Goal: Task Accomplishment & Management: Manage account settings

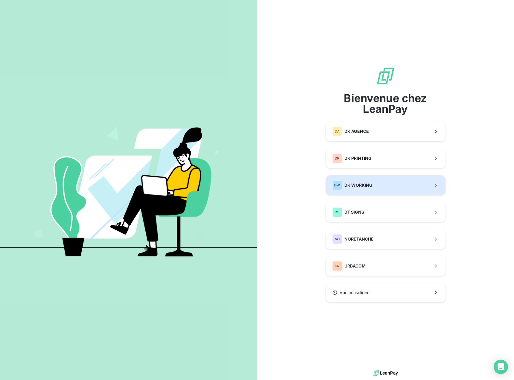
click at [362, 187] on span "DK WORKING" at bounding box center [359, 185] width 28 height 6
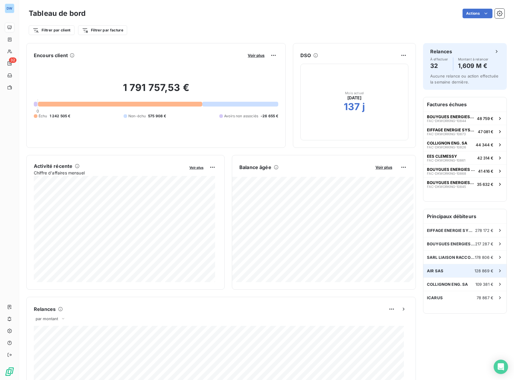
click at [439, 270] on div "AIR SAS 128 869 €" at bounding box center [465, 270] width 83 height 13
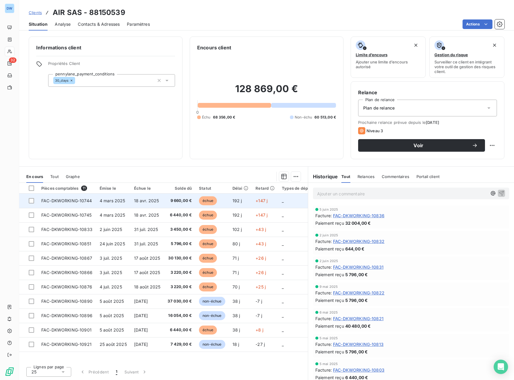
click at [145, 200] on span "18 avr. 2025" at bounding box center [146, 200] width 25 height 5
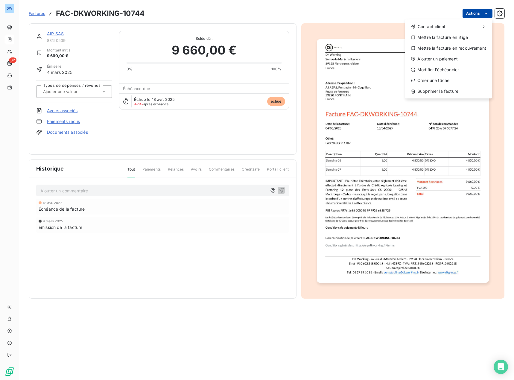
click at [471, 11] on html "DW 32 Factures FAC-DKWORKING-10744 Actions Contact client Mettre la facture en …" at bounding box center [257, 190] width 514 height 380
click at [448, 37] on div "Mettre la facture en litige" at bounding box center [448, 38] width 83 height 10
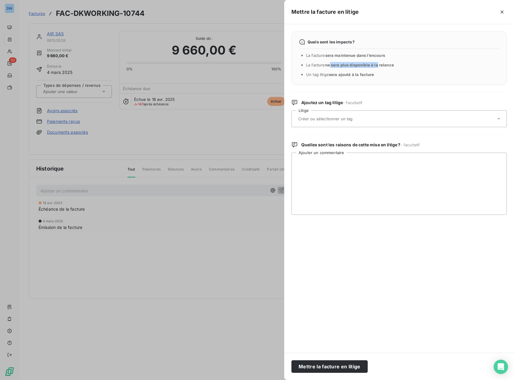
drag, startPoint x: 332, startPoint y: 64, endPoint x: 378, endPoint y: 66, distance: 46.1
click at [378, 66] on span "ne sera plus disponible à la relance" at bounding box center [359, 65] width 69 height 5
click at [408, 70] on ul "La facture sera maintenue dans l’encours La facture ne sera plus disponible à l…" at bounding box center [402, 64] width 193 height 25
click at [338, 119] on input "text" at bounding box center [341, 118] width 87 height 5
click at [337, 118] on input "text" at bounding box center [341, 118] width 87 height 5
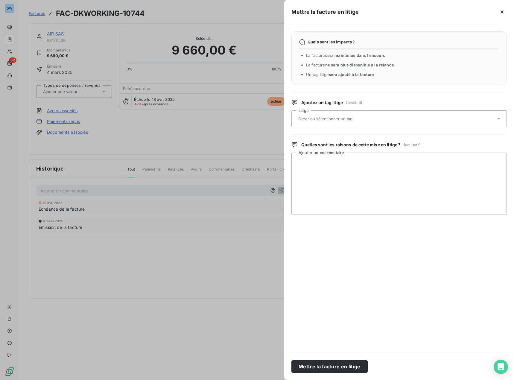
click at [327, 120] on input "text" at bounding box center [341, 118] width 87 height 5
type input "r"
type input "REVERSEMENT FACTOR"
click at [327, 119] on input "REVERSEMENT FACTOR" at bounding box center [328, 118] width 60 height 5
type input "R"
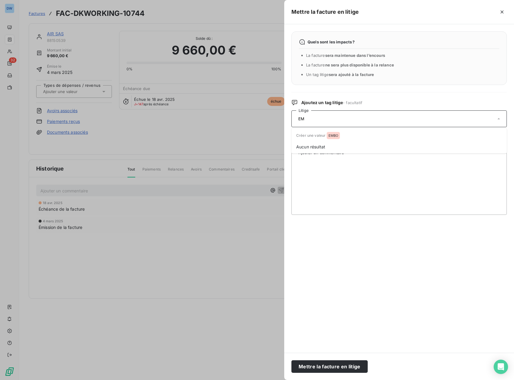
type input "E"
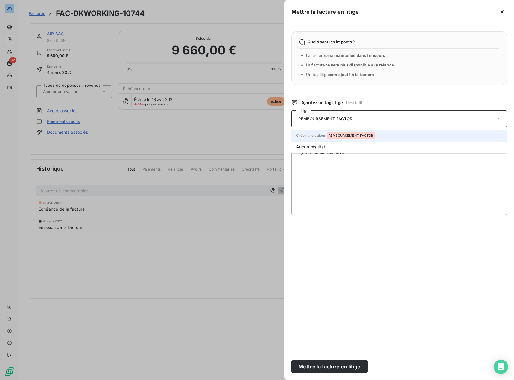
type input "REMBOURSEMENT FACTOR"
click at [362, 134] on span "REMBOURSEMENT FACTOR" at bounding box center [351, 136] width 45 height 4
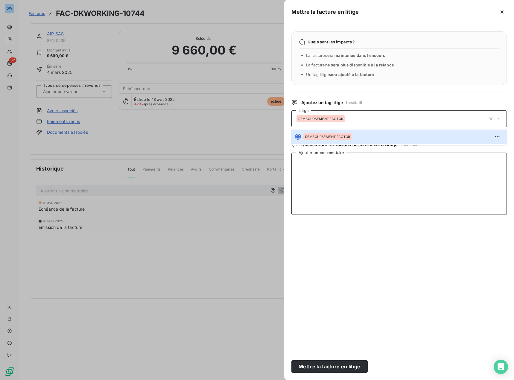
click at [330, 162] on textarea "Ajouter un commentaire" at bounding box center [400, 184] width 216 height 62
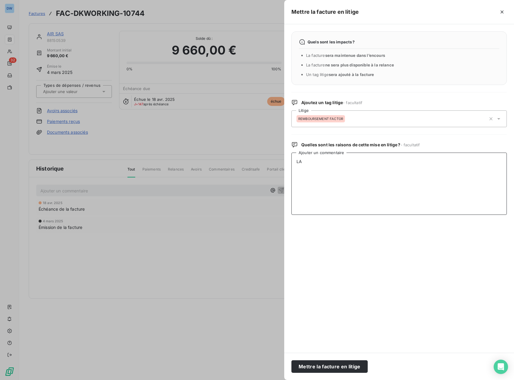
type textarea "L"
type textarea "N"
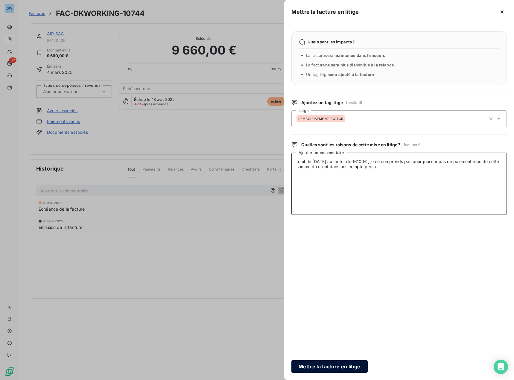
type textarea "remb le [DATE] au factor de 16100€ , je ne comprends pas pourquoi car pas de pa…"
click at [344, 367] on button "Mettre la facture en litige" at bounding box center [330, 366] width 76 height 13
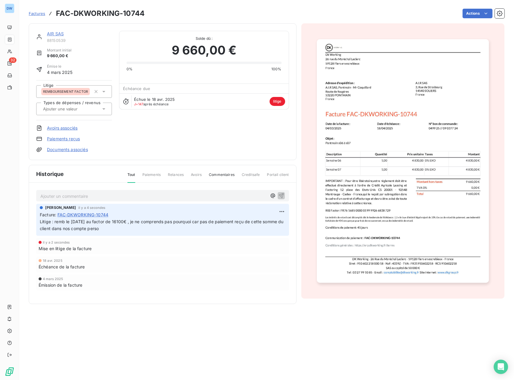
drag, startPoint x: 54, startPoint y: 222, endPoint x: 127, endPoint y: 233, distance: 74.6
click at [127, 233] on div "[PERSON_NAME] il y a 4 secondes Facture : FAC-DKWORKING-10744 Litige : remb le …" at bounding box center [162, 220] width 253 height 32
copy span "remb le [DATE] au factor de 16100€ , je ne comprends pas pourquoi car pas de pa…"
click at [39, 13] on span "Factures" at bounding box center [37, 13] width 16 height 5
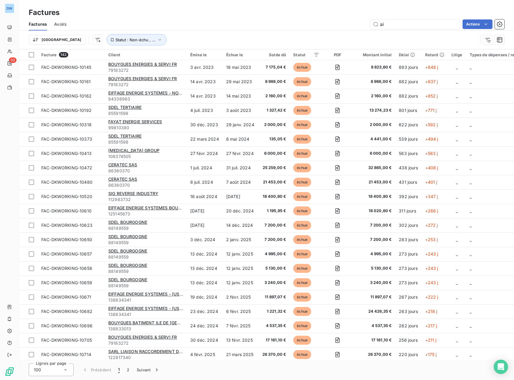
type input "air"
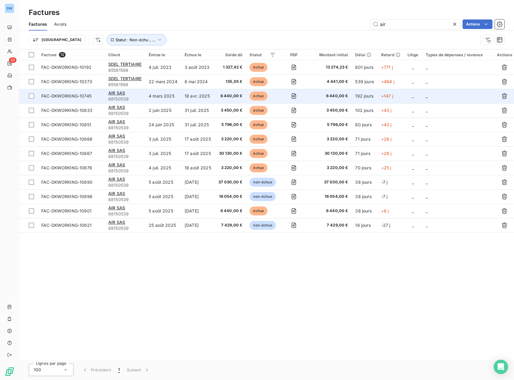
click at [142, 97] on td "AIR SAS 88150539" at bounding box center [125, 96] width 40 height 14
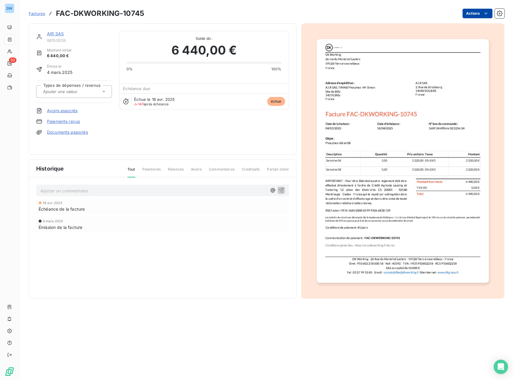
click at [476, 11] on html "DW 32 Factures FAC-DKWORKING-10745 Actions AIR SAS 88150539 Montant initial 6 4…" at bounding box center [257, 190] width 514 height 380
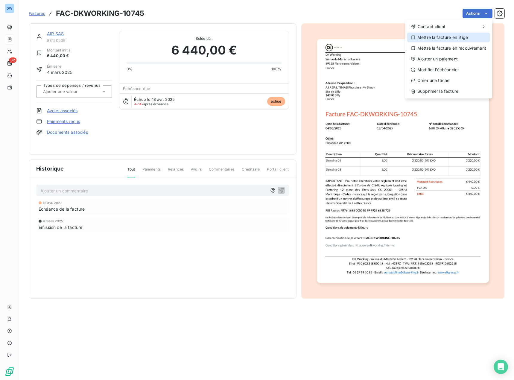
click at [438, 36] on div "Mettre la facture en litige" at bounding box center [448, 38] width 83 height 10
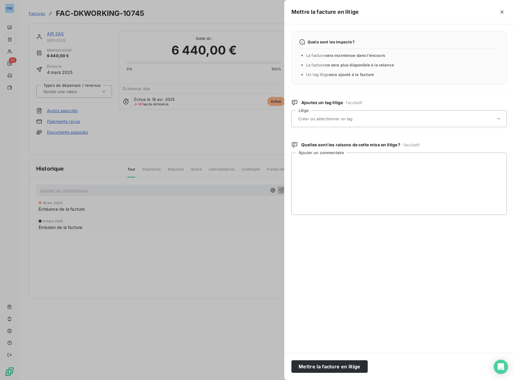
click at [321, 121] on input "text" at bounding box center [341, 118] width 87 height 5
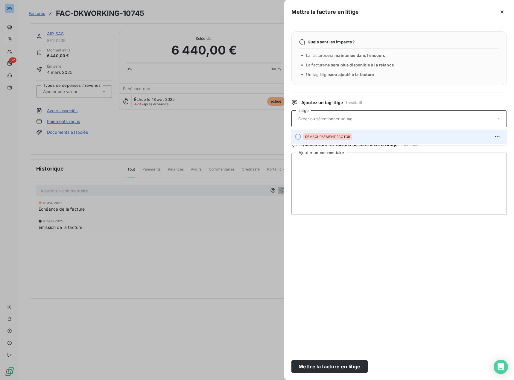
click at [335, 132] on div "REMBOURSEMENT FACTOR" at bounding box center [403, 137] width 199 height 10
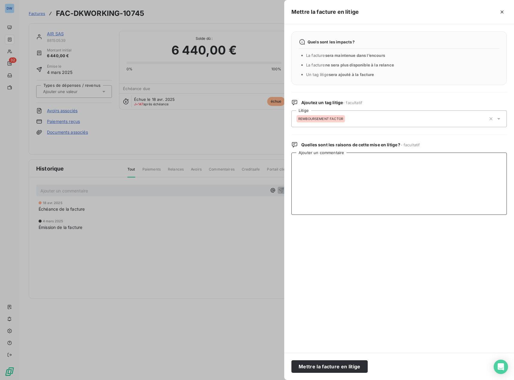
click at [322, 162] on textarea "Ajouter un commentaire" at bounding box center [400, 184] width 216 height 62
paste textarea "remb le [DATE] au factor de 16100€ , je ne comprends pas pourquoi car pas de pa…"
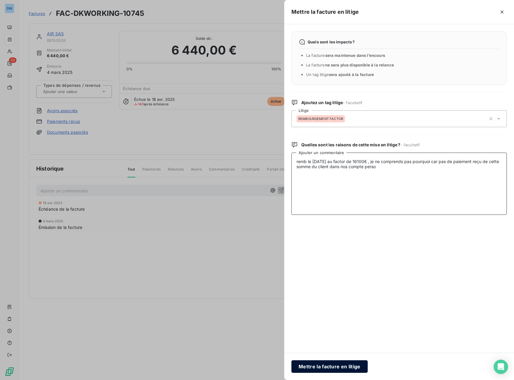
type textarea "remb le [DATE] au factor de 16100€ , je ne comprends pas pourquoi car pas de pa…"
click at [341, 370] on button "Mettre la facture en litige" at bounding box center [330, 366] width 76 height 13
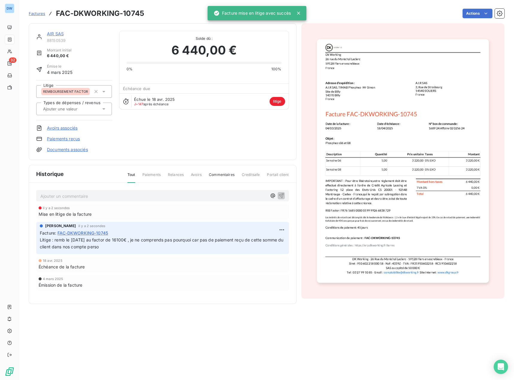
click at [35, 14] on span "Factures" at bounding box center [37, 13] width 16 height 5
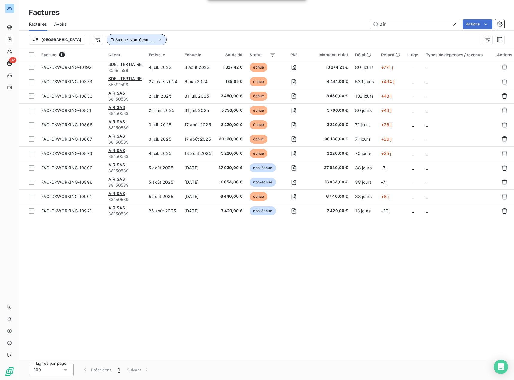
click at [116, 40] on span "Statut : Non-échu , ..." at bounding box center [136, 39] width 40 height 5
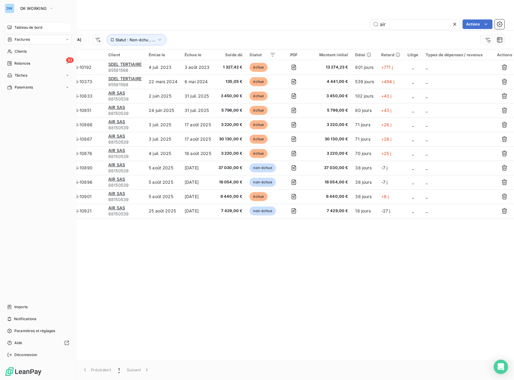
click at [22, 27] on span "Tableau de bord" at bounding box center [28, 27] width 28 height 5
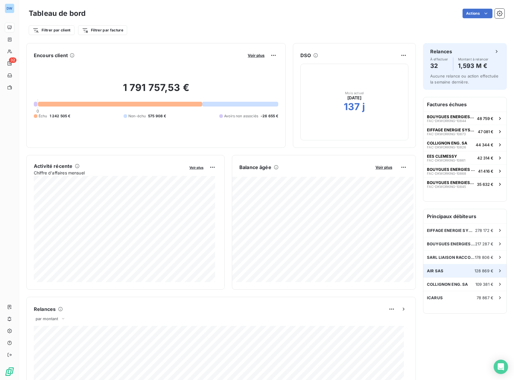
click at [460, 270] on div "AIR SAS 128 869 €" at bounding box center [465, 270] width 83 height 13
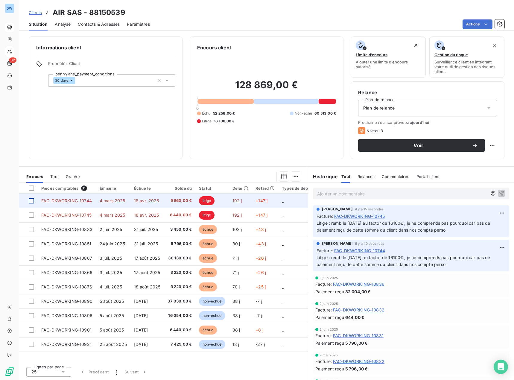
click at [33, 201] on div at bounding box center [31, 200] width 5 height 5
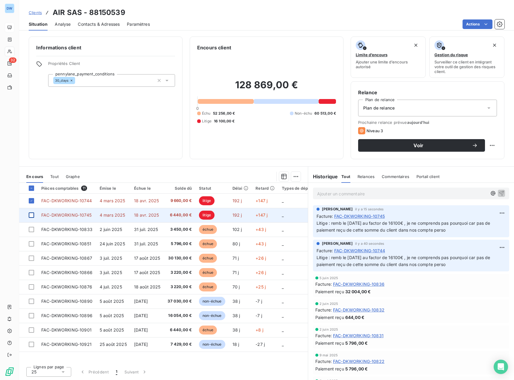
click at [33, 215] on div at bounding box center [31, 215] width 5 height 5
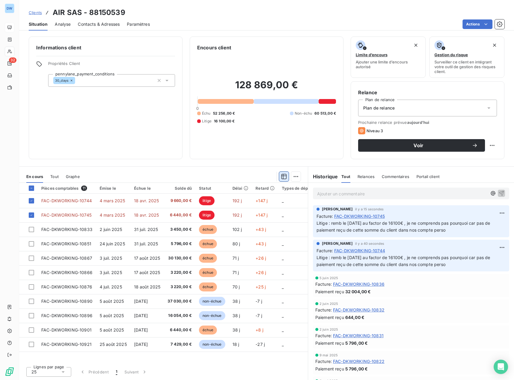
click at [286, 177] on icon "button" at bounding box center [284, 177] width 6 height 6
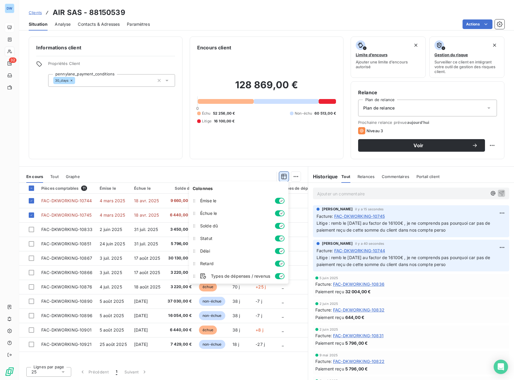
click at [286, 177] on icon "button" at bounding box center [284, 177] width 6 height 6
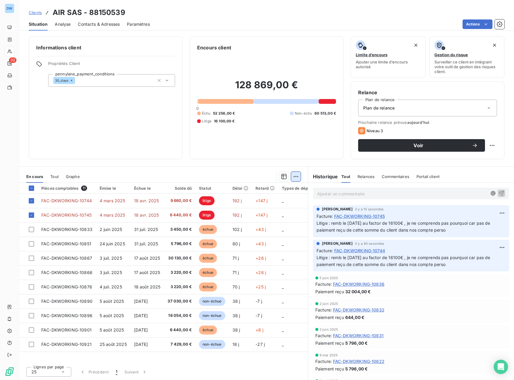
click at [292, 176] on html "DW 32 Clients AIR SAS - 88150539 Situation Analyse Contacts & Adresses Paramètr…" at bounding box center [257, 190] width 514 height 380
click at [296, 175] on html "DW 32 Clients AIR SAS - 88150539 Situation Analyse Contacts & Adresses Paramètr…" at bounding box center [257, 190] width 514 height 380
click at [33, 187] on div at bounding box center [31, 188] width 5 height 5
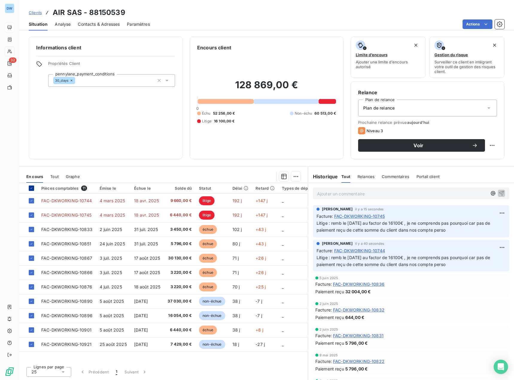
click at [33, 187] on div at bounding box center [31, 188] width 5 height 5
click at [366, 178] on span "Relances" at bounding box center [366, 176] width 17 height 5
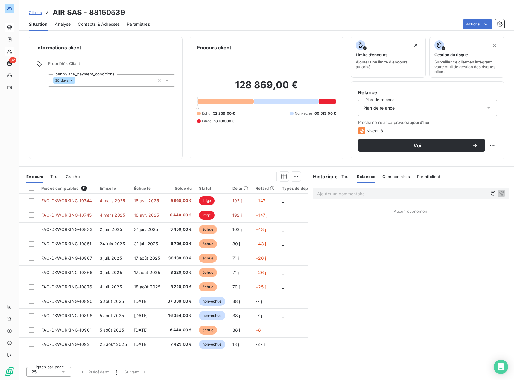
click at [347, 177] on span "Tout" at bounding box center [346, 176] width 8 height 5
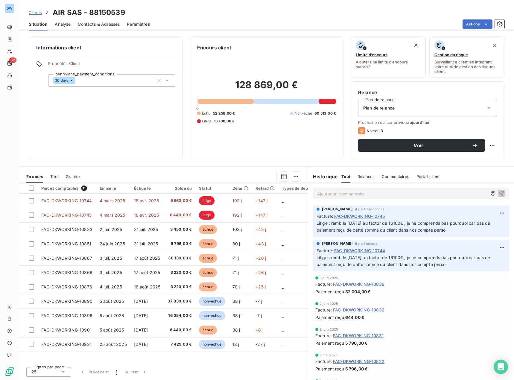
click at [391, 180] on div "Commentaires" at bounding box center [396, 176] width 28 height 13
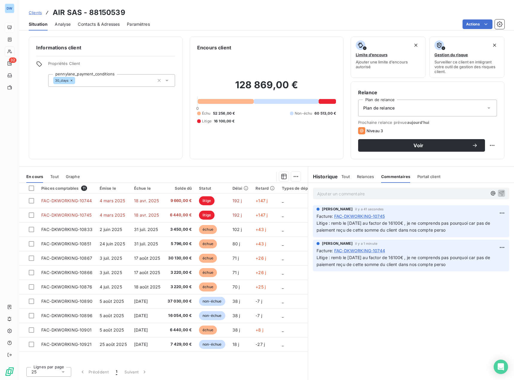
click at [425, 179] on span "Portail client" at bounding box center [429, 176] width 23 height 5
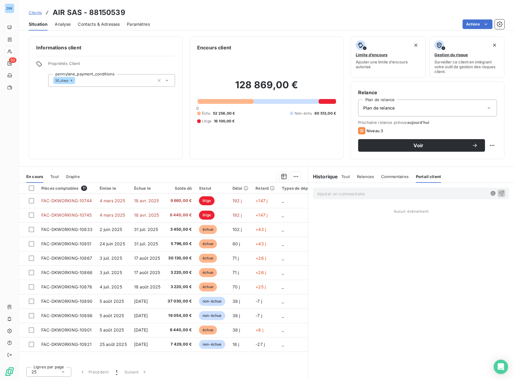
click at [388, 177] on span "Commentaires" at bounding box center [395, 176] width 28 height 5
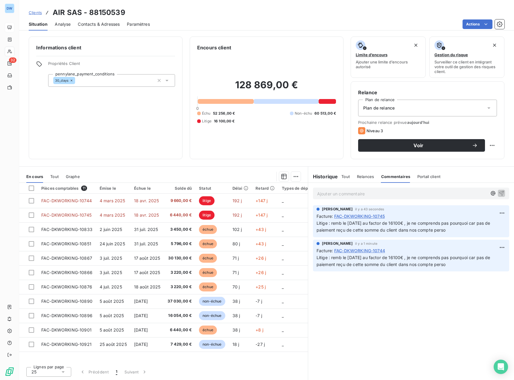
click at [337, 177] on h6 "Historique" at bounding box center [323, 176] width 30 height 7
click at [347, 178] on span "Tout" at bounding box center [346, 176] width 8 height 5
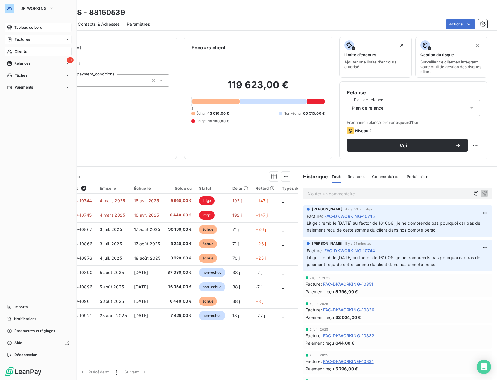
click at [19, 39] on span "Factures" at bounding box center [22, 39] width 15 height 5
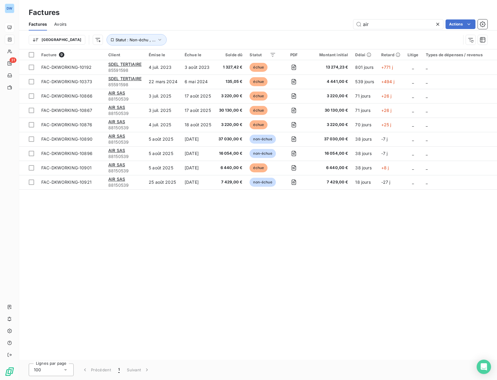
click at [178, 18] on div "Factures" at bounding box center [258, 12] width 478 height 11
drag, startPoint x: 372, startPoint y: 25, endPoint x: 316, endPoint y: 27, distance: 56.0
click at [316, 27] on div "air Actions" at bounding box center [281, 24] width 414 height 10
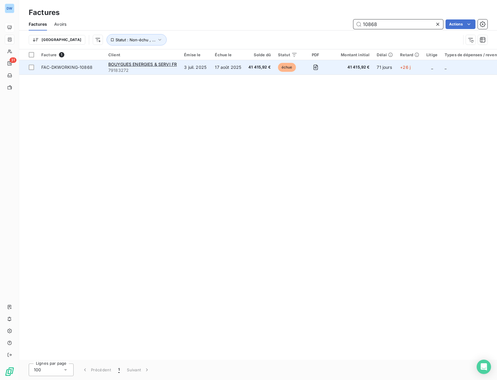
type input "10868"
click at [306, 70] on td at bounding box center [315, 67] width 29 height 14
